Goal: Task Accomplishment & Management: Manage account settings

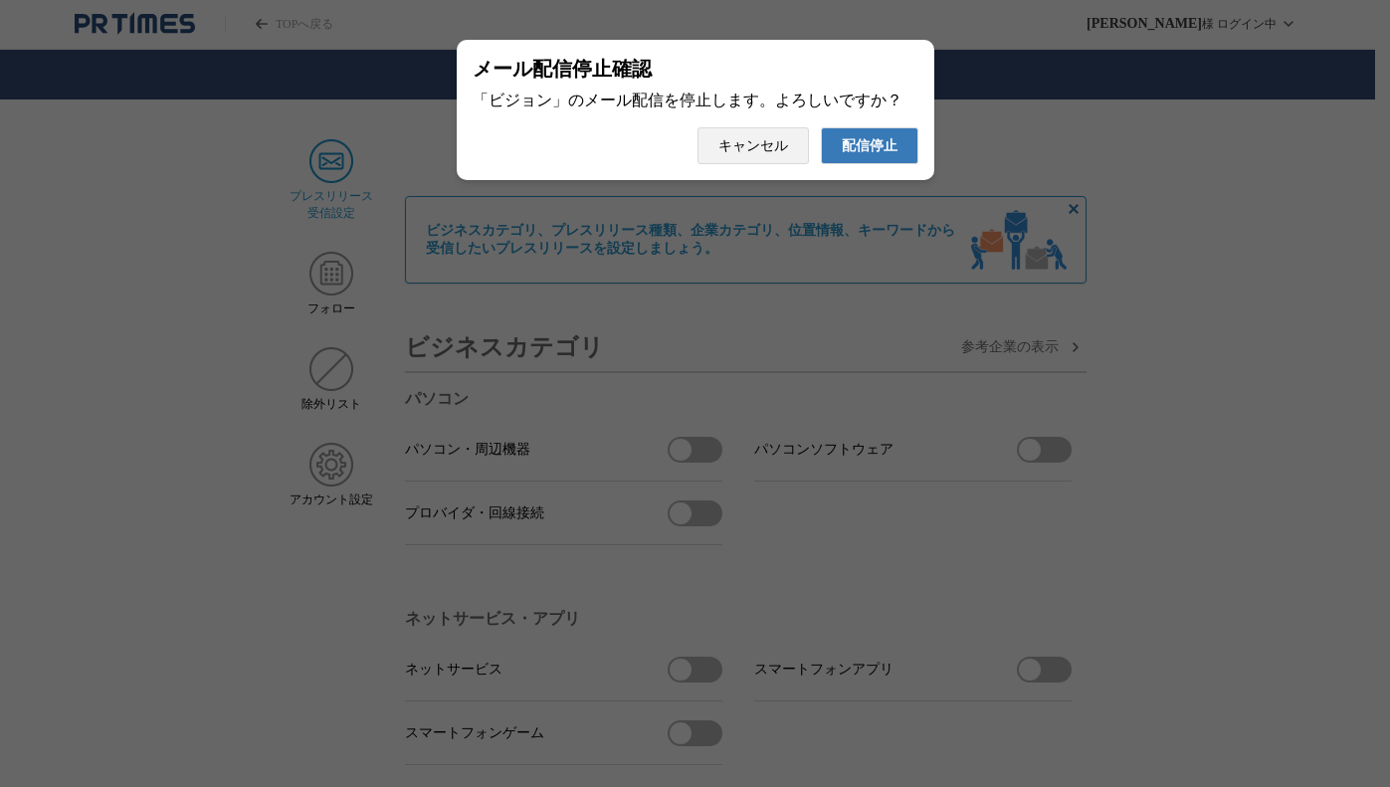
click at [895, 171] on div "メール配信停止確認 「ビジョン」のメール配信を停止します。よろしいですか？ 配信停止 キャンセル" at bounding box center [696, 110] width 478 height 140
click at [899, 154] on button "配信停止" at bounding box center [870, 145] width 98 height 37
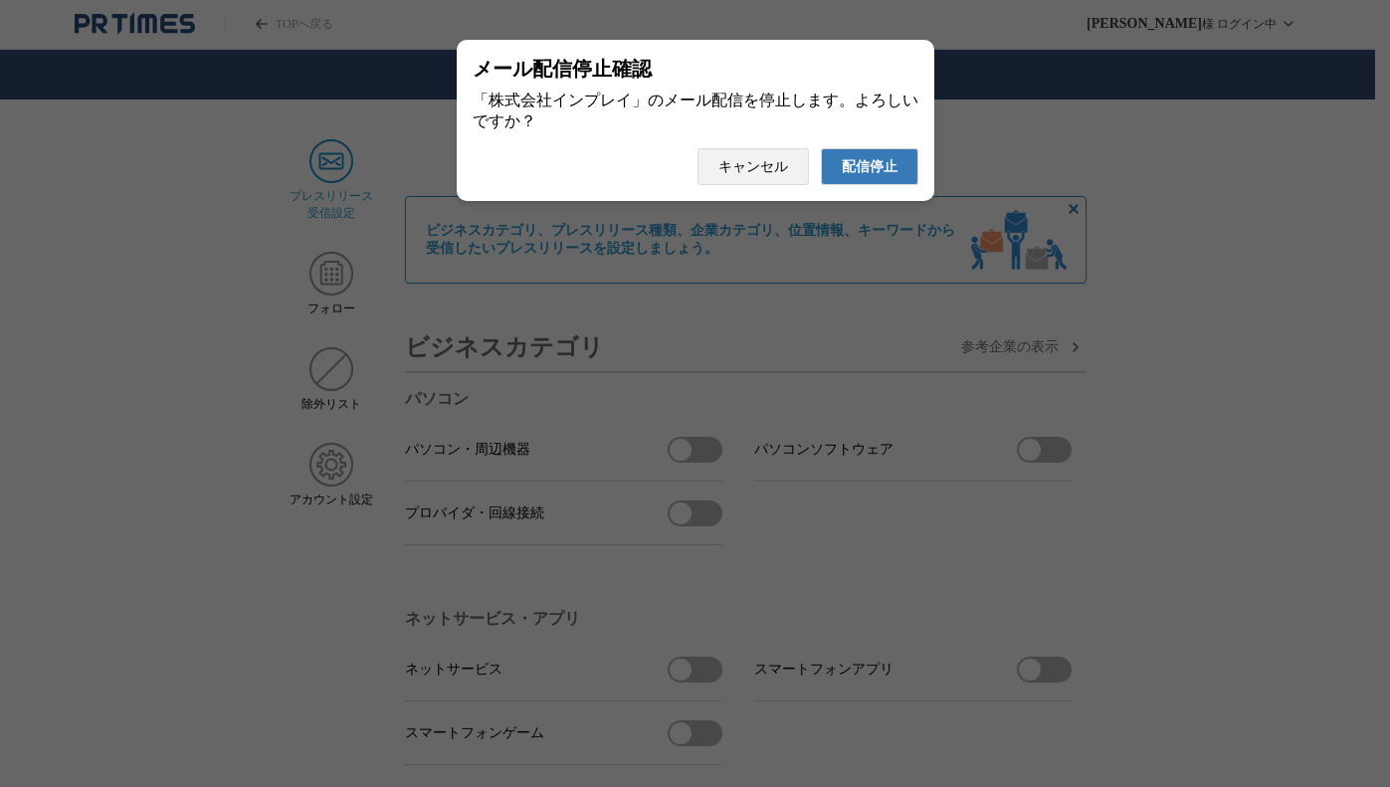
click at [923, 149] on div "メール配信停止確認 「株式会社インプレイ」のメール配信を停止します。よろしいですか？ 配信停止 キャンセル" at bounding box center [696, 120] width 478 height 161
click at [913, 164] on button "配信停止" at bounding box center [870, 166] width 98 height 37
click at [854, 170] on span "配信停止" at bounding box center [870, 167] width 56 height 18
click at [900, 174] on button "配信停止" at bounding box center [870, 166] width 98 height 37
